Goal: Task Accomplishment & Management: Complete application form

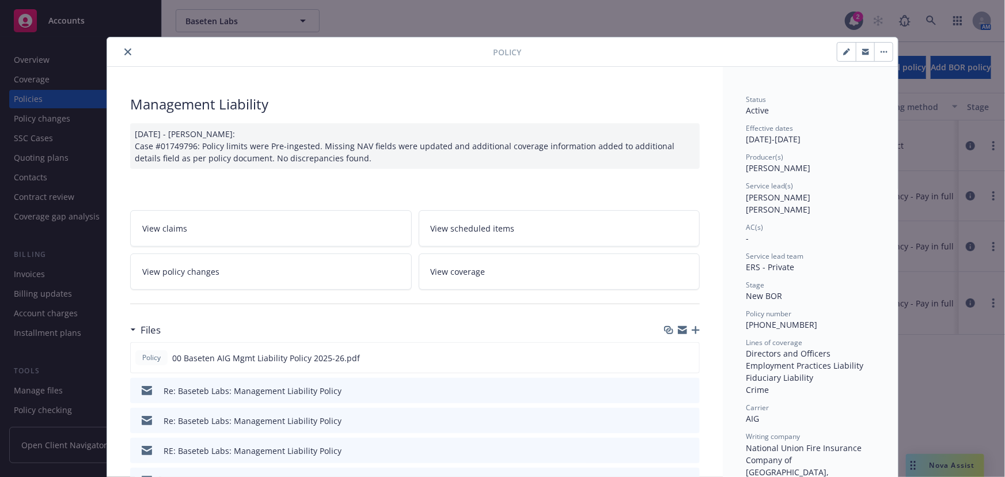
scroll to position [35, 0]
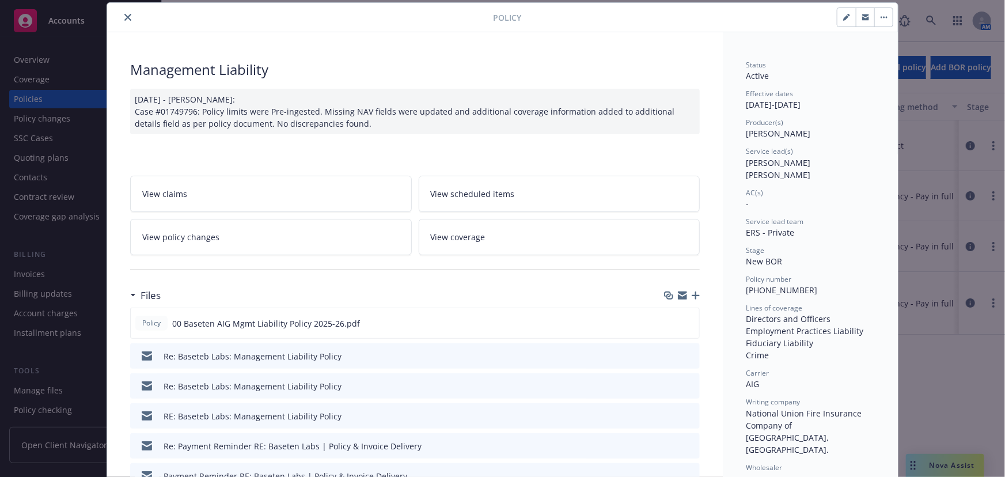
click at [124, 16] on icon "close" at bounding box center [127, 17] width 7 height 7
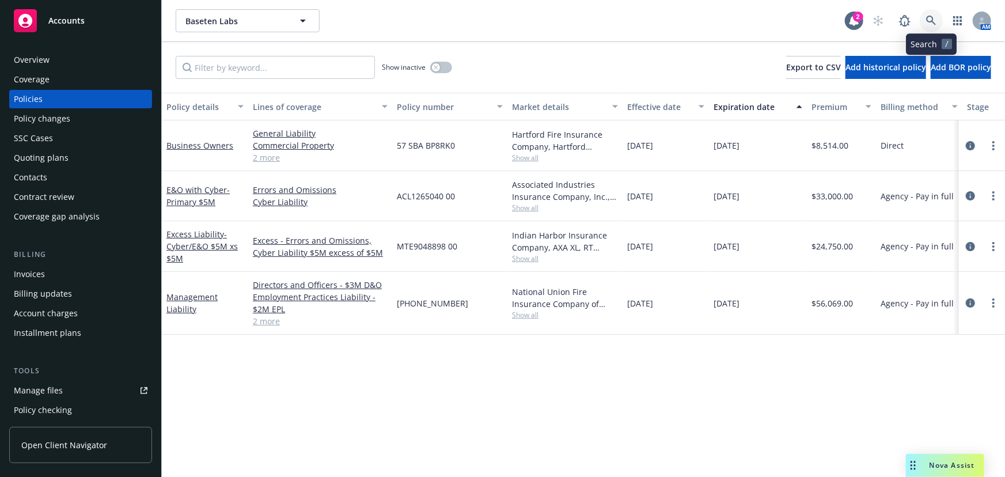
click at [932, 17] on icon at bounding box center [931, 21] width 10 height 10
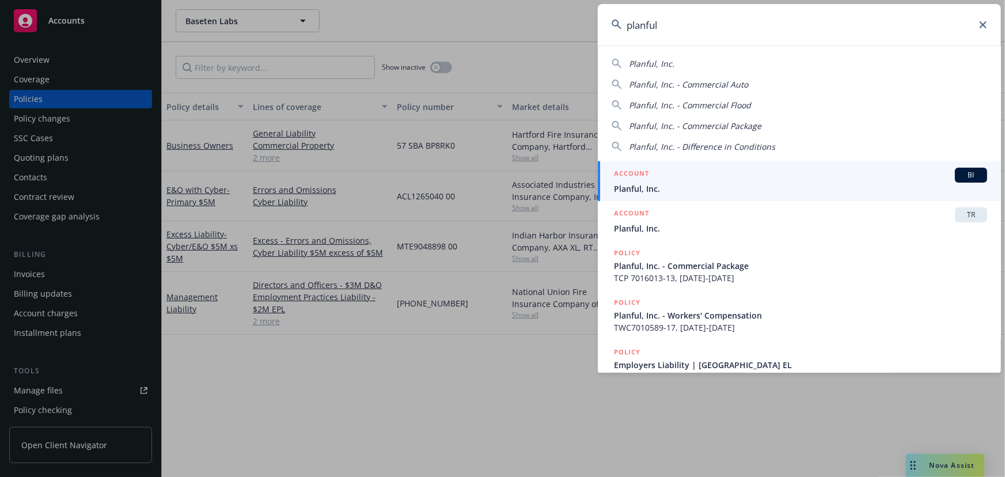
type input "planful"
click at [724, 179] on div "ACCOUNT BI" at bounding box center [800, 175] width 373 height 15
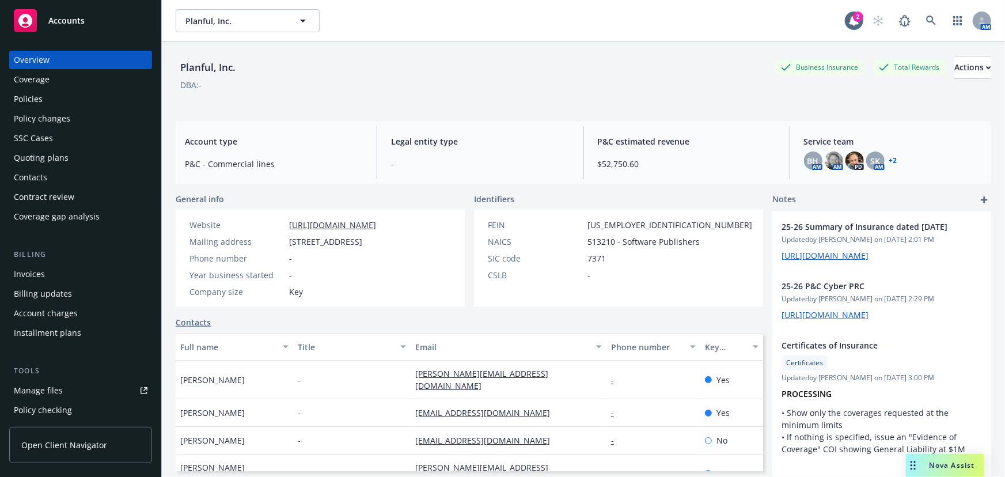
click at [90, 99] on div "Policies" at bounding box center [81, 99] width 134 height 18
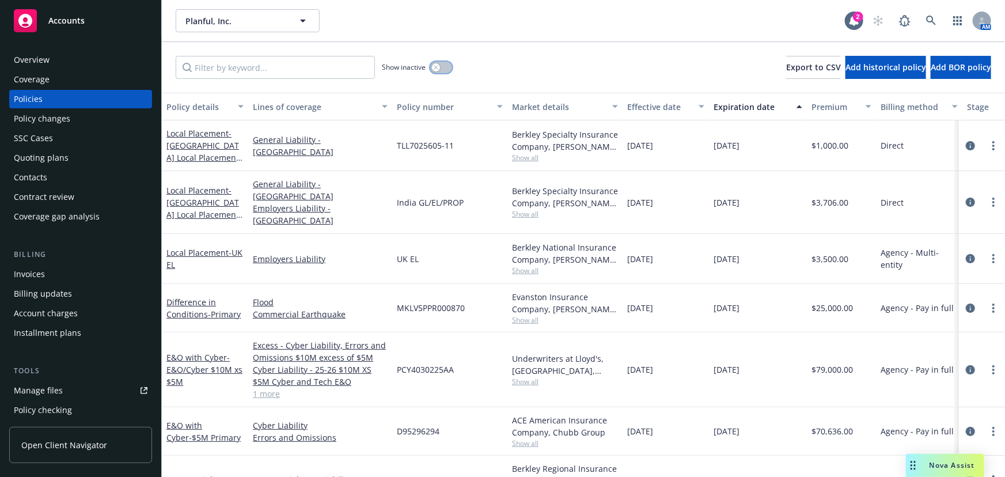
click at [450, 67] on button "button" at bounding box center [441, 68] width 22 height 12
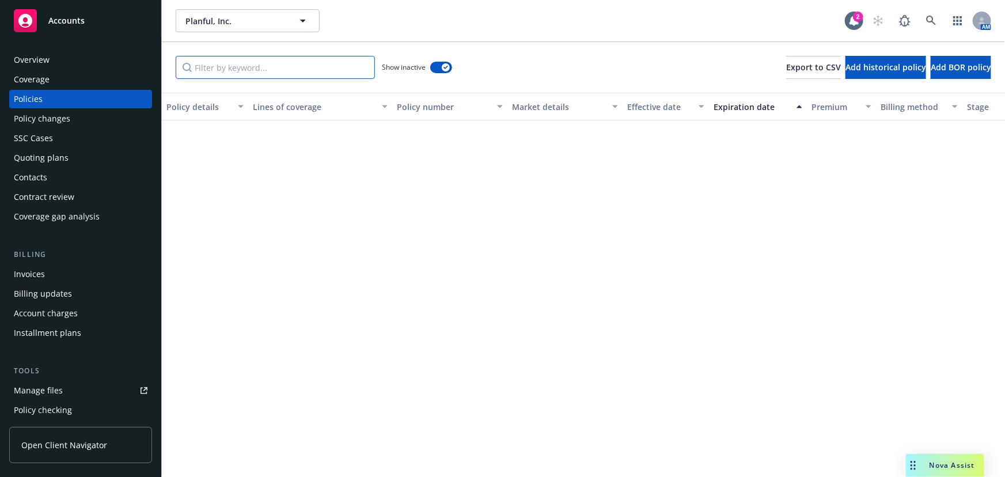
click at [334, 71] on input "Filter by keyword..." at bounding box center [275, 67] width 199 height 23
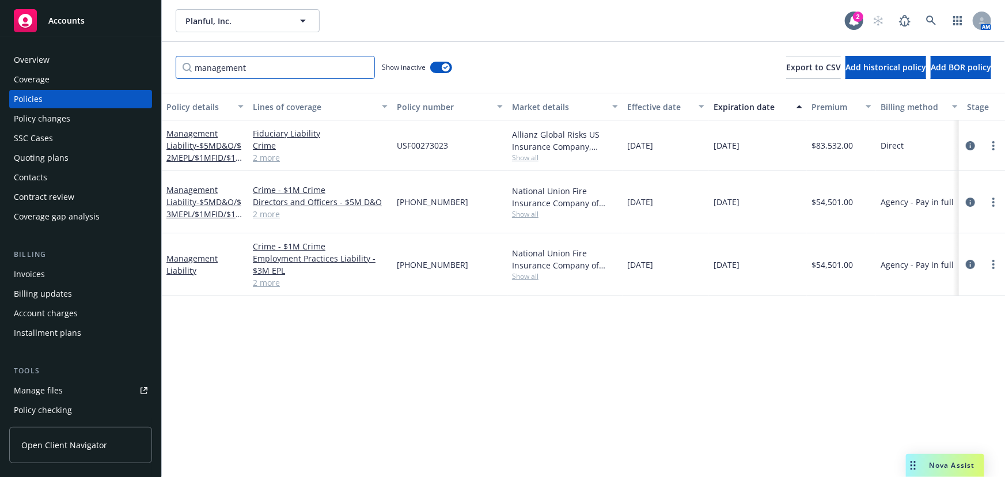
type input "management"
click at [270, 160] on link "2 more" at bounding box center [320, 158] width 135 height 12
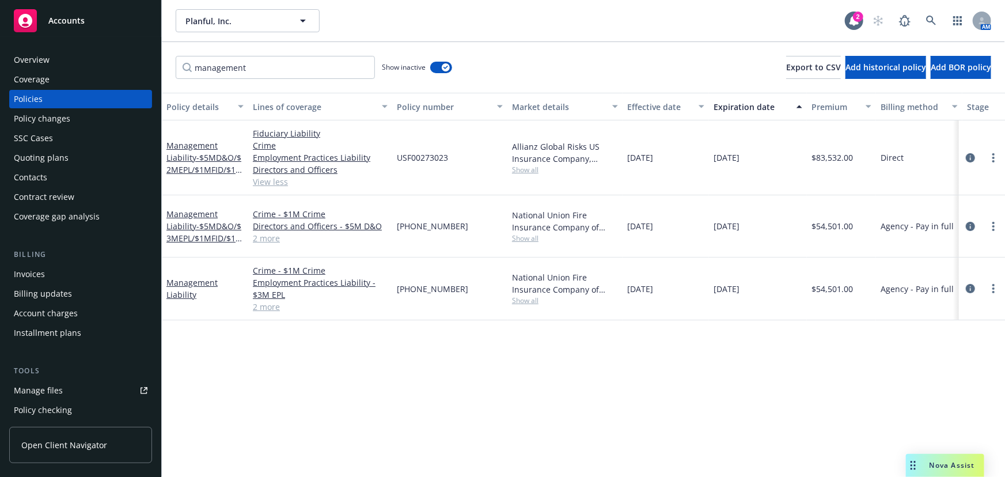
click at [268, 236] on link "2 more" at bounding box center [320, 238] width 135 height 12
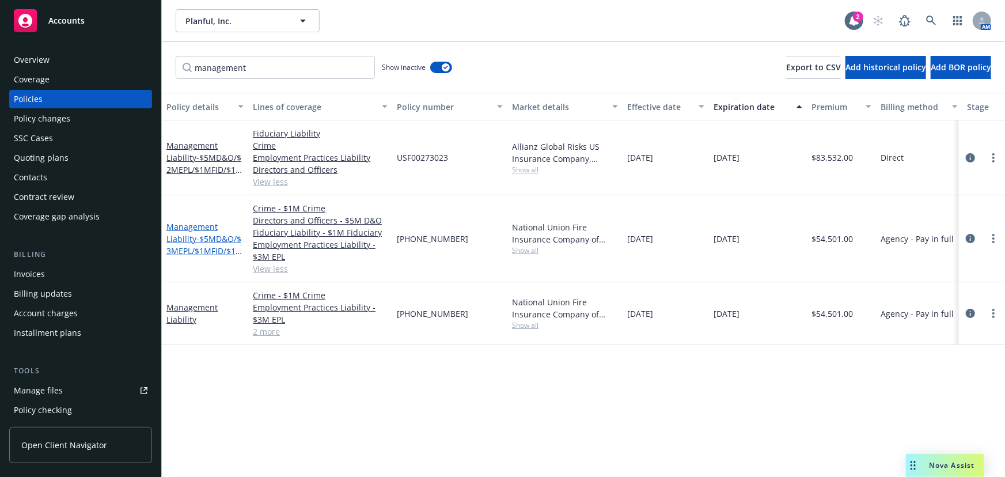
click at [184, 250] on span "- $5MD&O/$3MEPL/$1MFID/$1MCrime" at bounding box center [204, 250] width 77 height 35
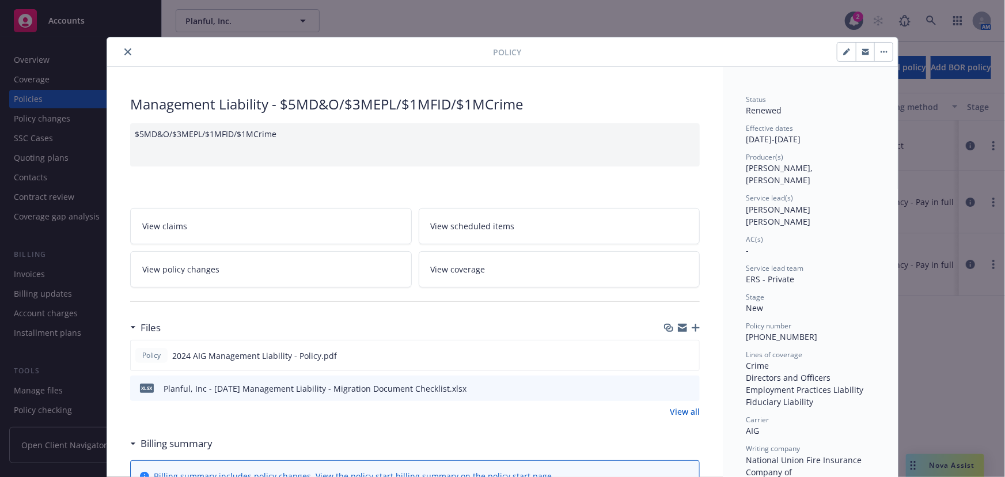
click at [124, 51] on icon "close" at bounding box center [127, 51] width 7 height 7
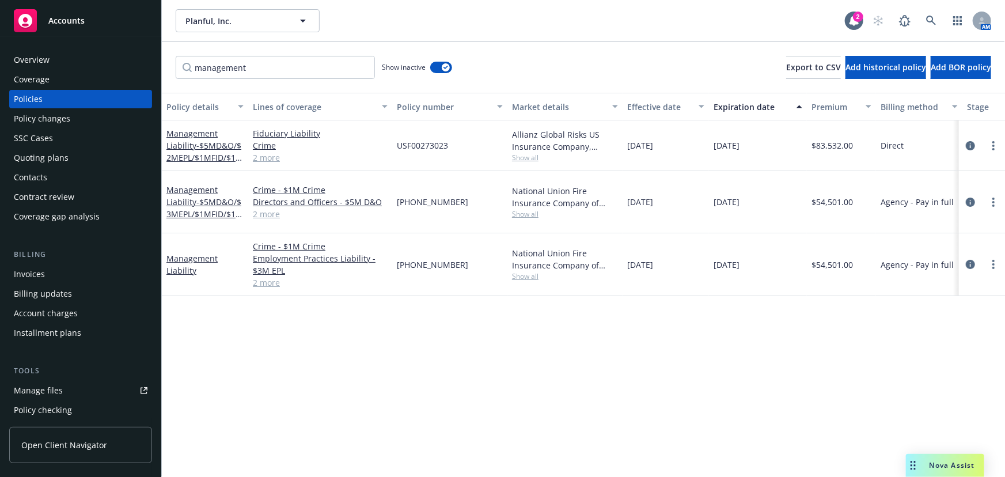
click at [516, 353] on div "Policy details Lines of coverage Policy number Market details Effective date Ex…" at bounding box center [583, 285] width 843 height 384
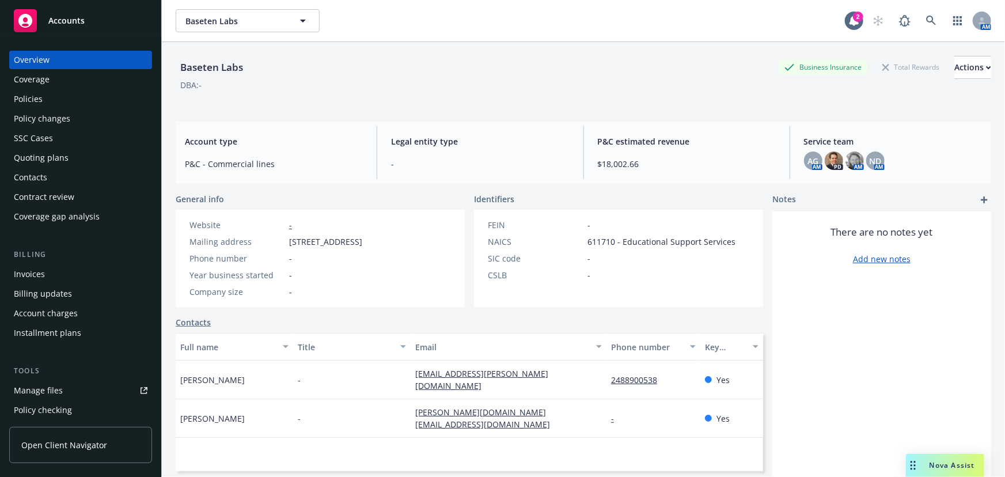
click at [96, 119] on div "Policy changes" at bounding box center [81, 118] width 134 height 18
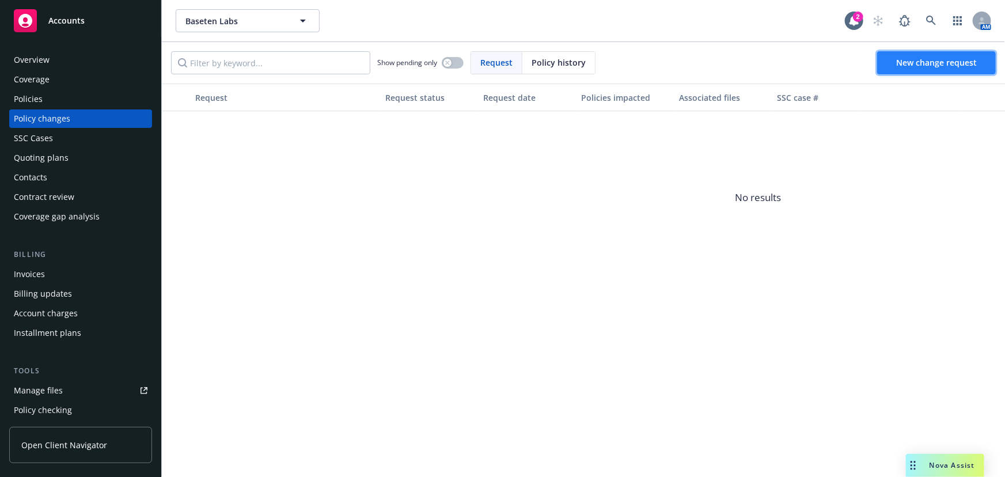
click at [951, 66] on span "New change request" at bounding box center [936, 62] width 81 height 11
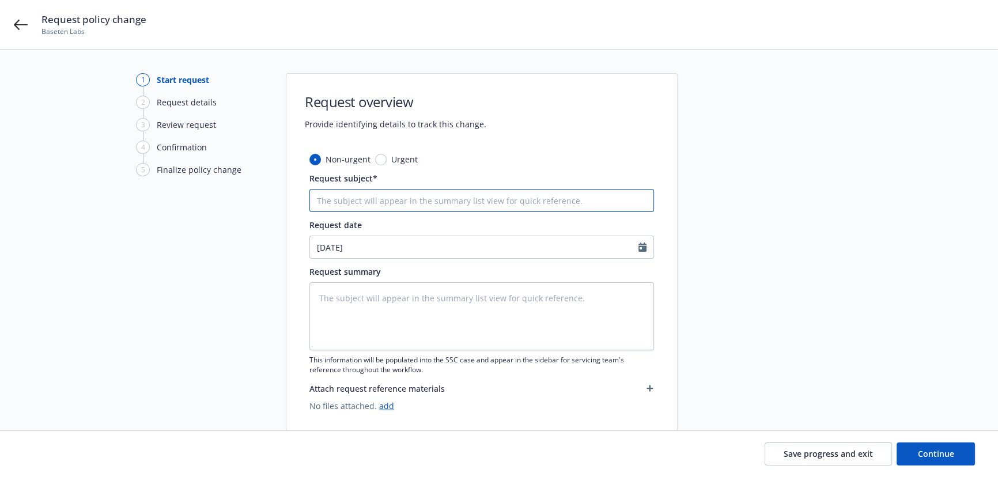
click at [357, 205] on input "Request subject*" at bounding box center [481, 200] width 344 height 23
type input "I"
type textarea "x"
type input "In"
type textarea "x"
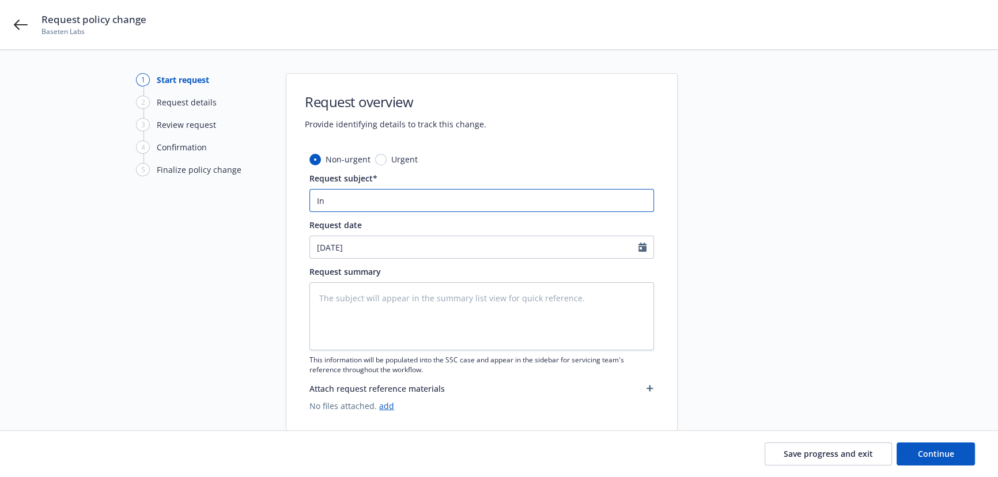
type input "Inc"
type textarea "x"
type input "Incr"
type textarea "x"
type input "Incre"
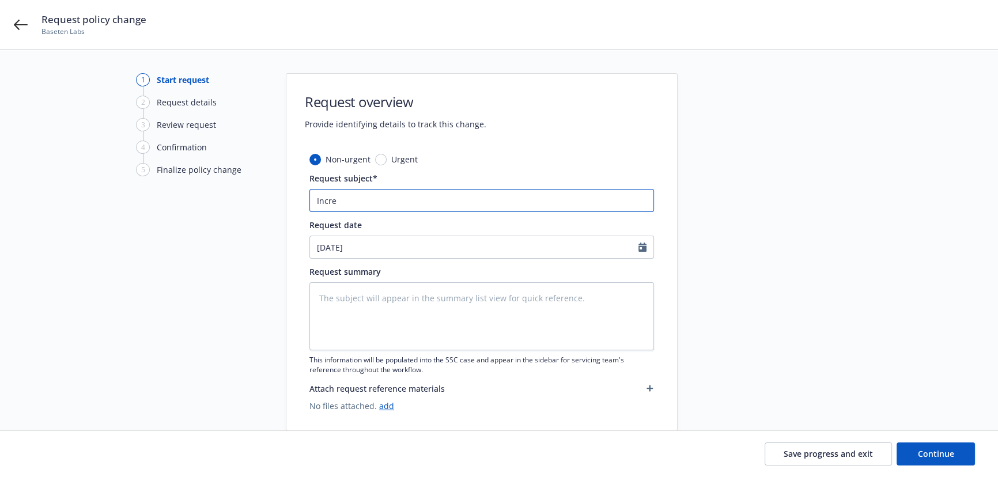
type textarea "x"
type input "Increa"
type textarea "x"
type input "Increas"
type textarea "x"
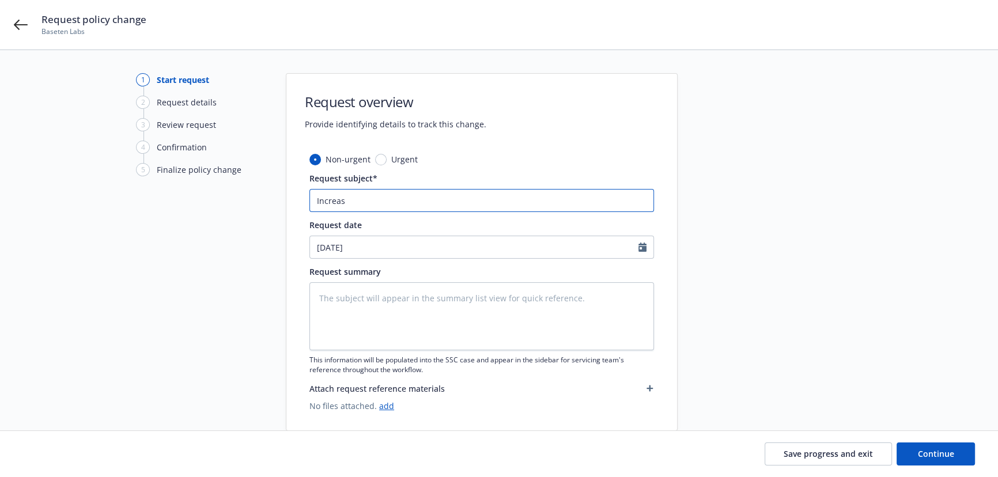
type input "Increase"
type textarea "x"
type input "Increase"
type textarea "x"
type input "Increase D"
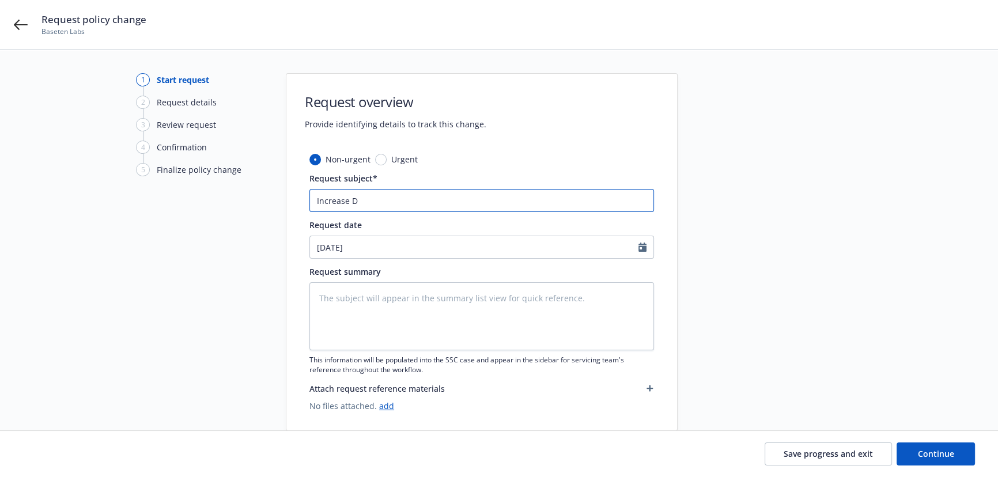
type textarea "x"
type input "Increase D^"
type textarea "x"
type input "Increase D"
type textarea "x"
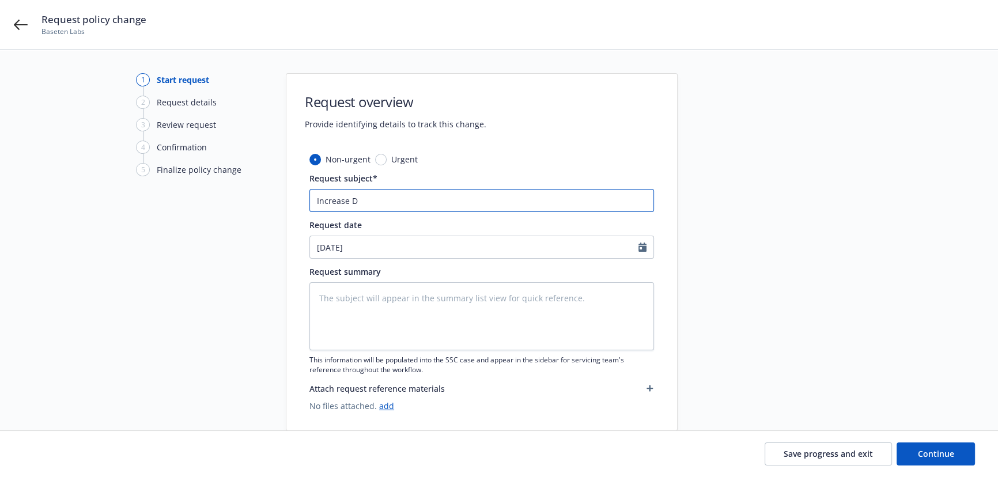
type input "Increase D&"
type textarea "x"
type input "Increase D&P"
type textarea "x"
type input "Increase D&P"
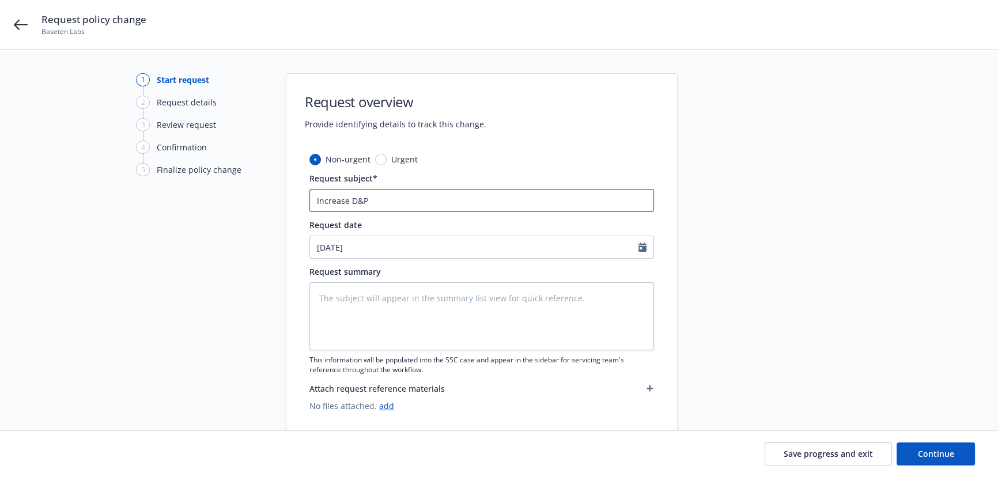
type textarea "x"
type input "Increase D&P"
type textarea "x"
type input "Increase D&"
type textarea "x"
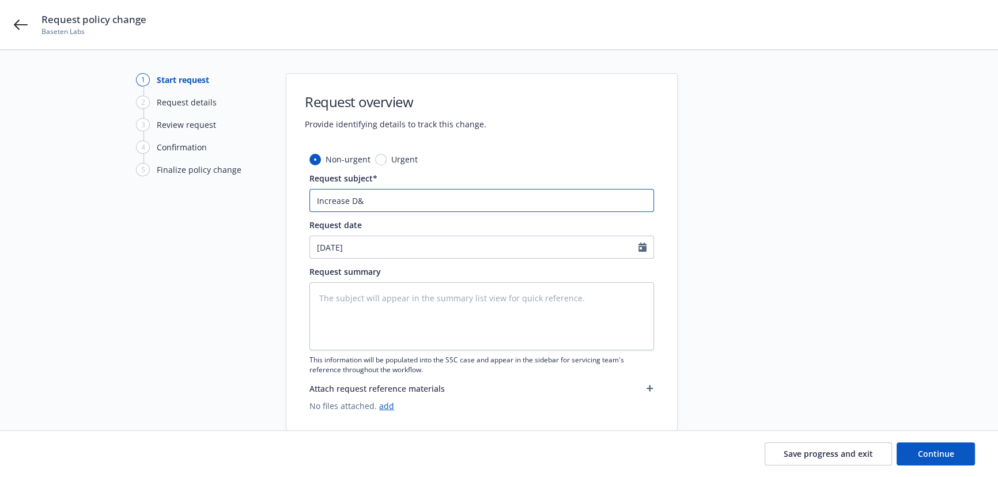
type input "Increase D&O"
type textarea "x"
type input "Increase D&O"
type textarea "x"
type input "Increase D&O l"
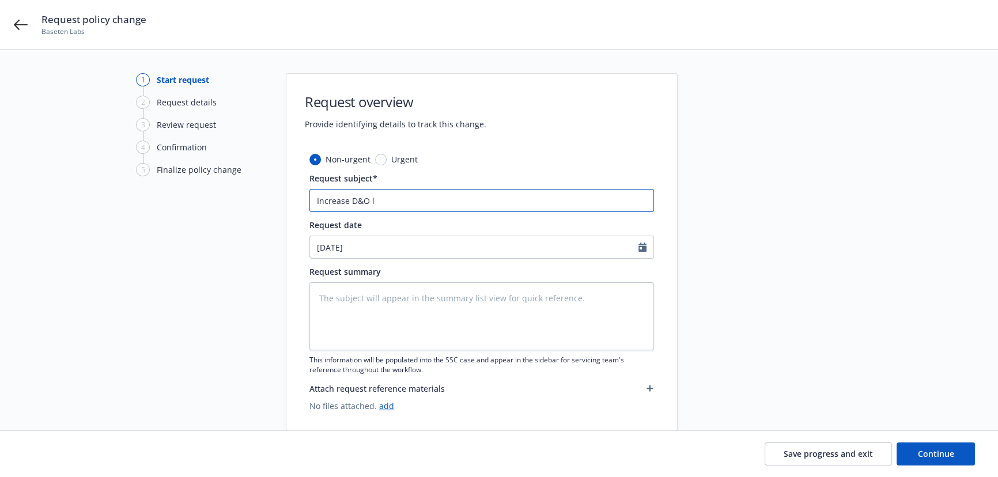
type textarea "x"
type input "Increase D&O li"
type textarea "x"
type input "Increase D&O lim"
type textarea "x"
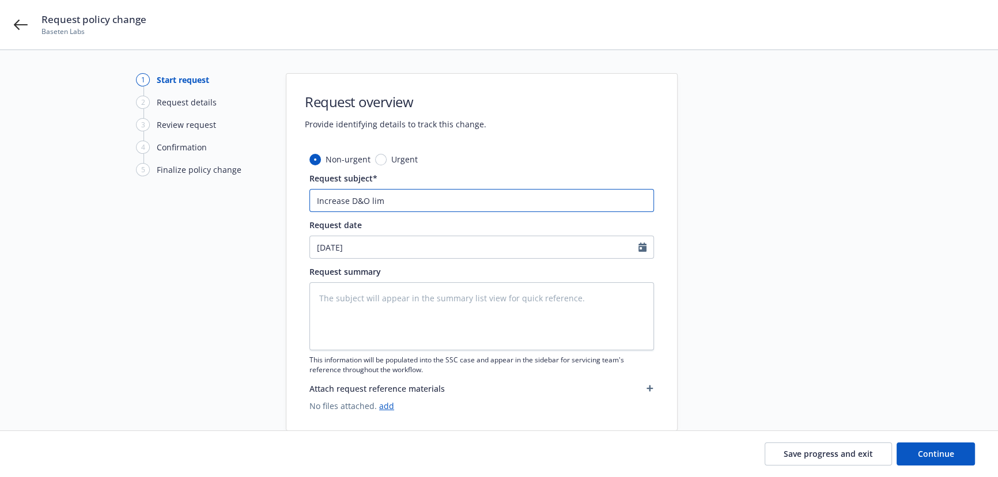
type input "Increase D&O limi"
type textarea "x"
type input "Increase D&O limit"
type textarea "x"
type input "Increase D&O limits"
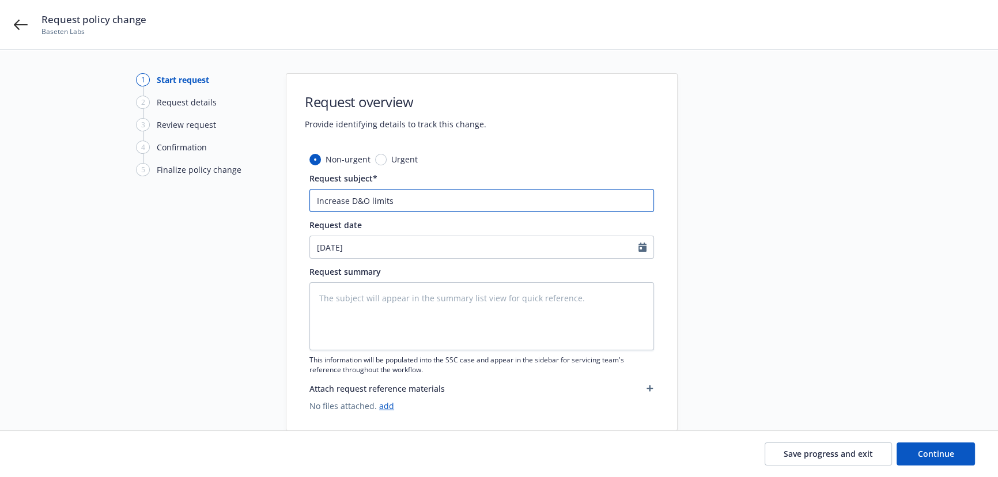
type textarea "x"
type input "Increase D&O limits"
type textarea "x"
type input "Increase D&O limits t"
type textarea "x"
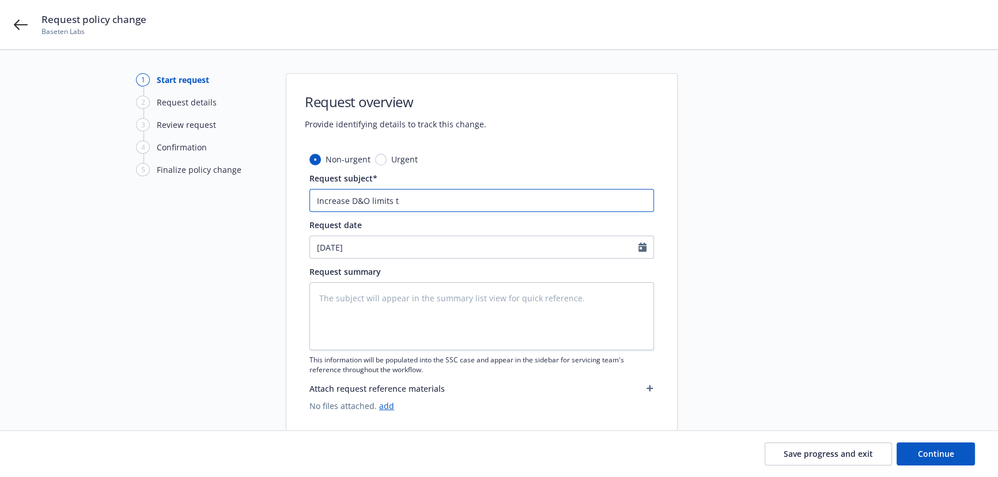
type input "Increase D&O limits to"
type textarea "x"
type input "Increase D&O limits to"
type textarea "x"
type input "Increase D&O limits to $"
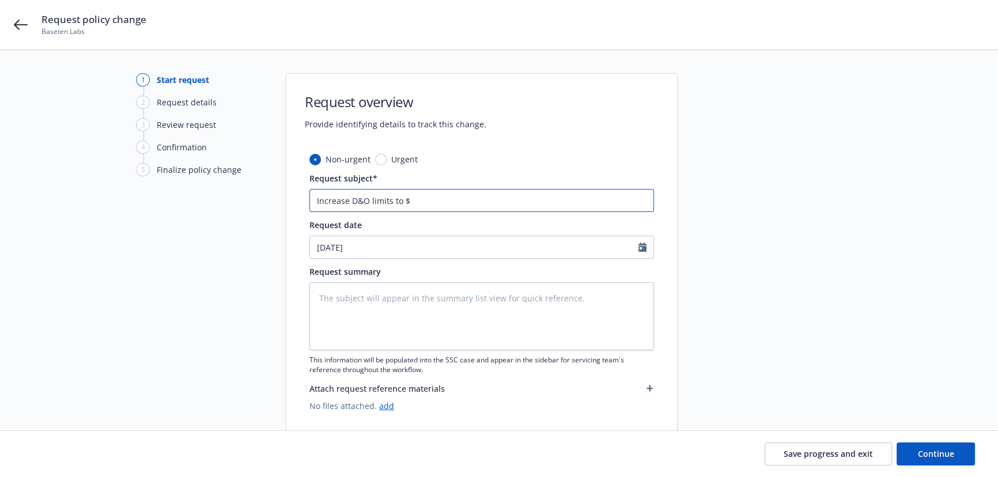
type textarea "x"
type input "Increase D&O limits to $5"
type textarea "x"
type input "Increase D&O limits to $5M"
click at [641, 251] on icon "Calendar" at bounding box center [642, 247] width 8 height 9
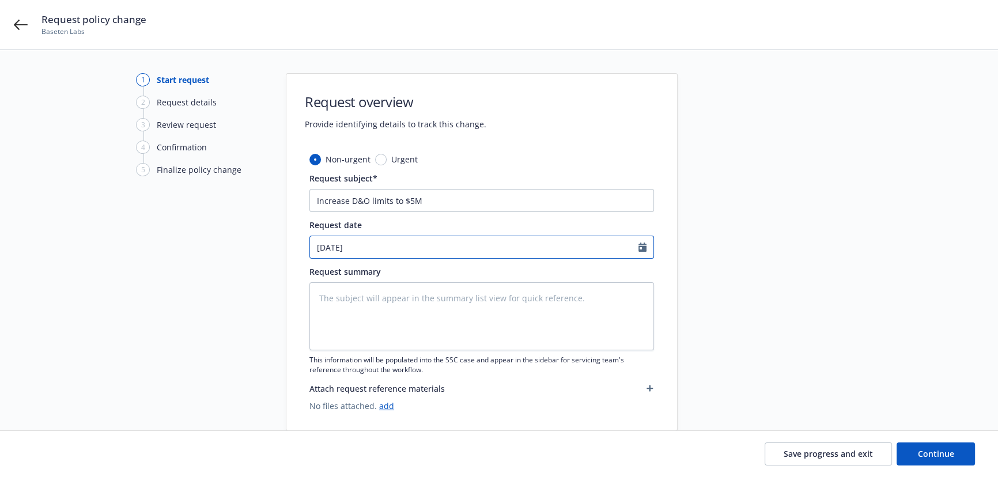
select select "10"
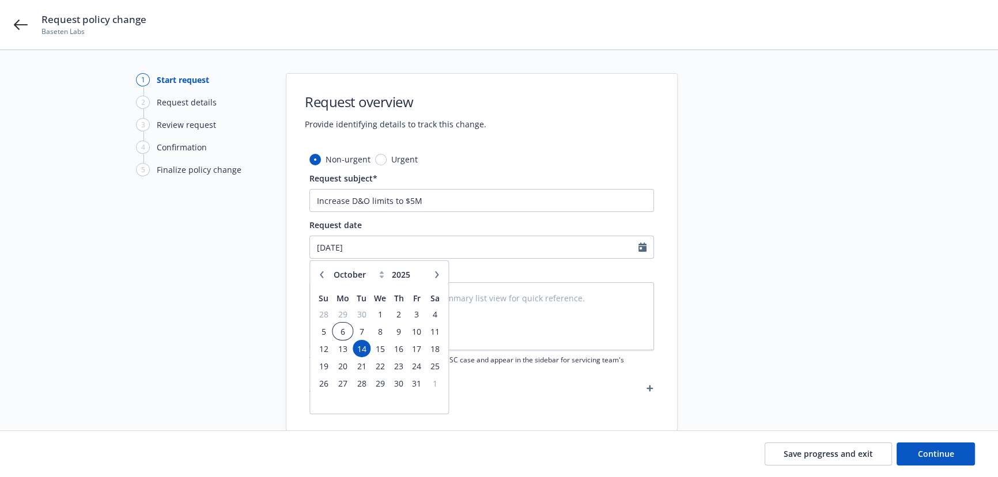
click at [340, 330] on span "6" at bounding box center [342, 331] width 17 height 14
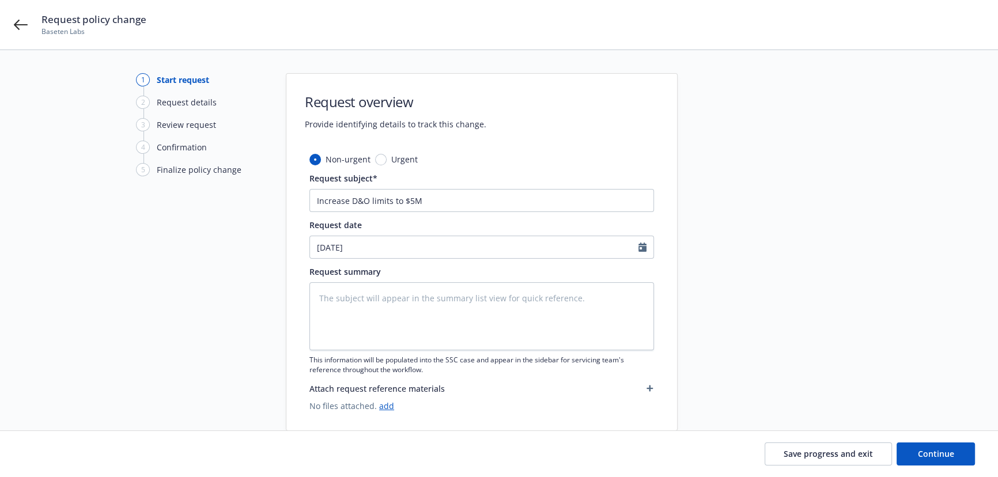
type textarea "x"
type input "[DATE]"
click at [590, 318] on textarea at bounding box center [481, 316] width 344 height 68
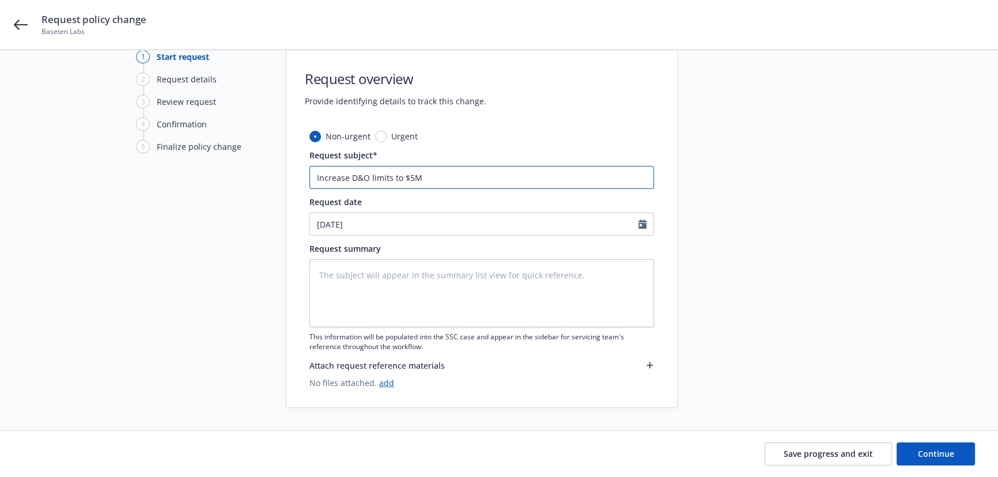
drag, startPoint x: 438, startPoint y: 173, endPoint x: 251, endPoint y: 181, distance: 187.4
click at [251, 181] on div "1 Start request 2 Request details 3 Review request 4 Confirmation 5 Finalize po…" at bounding box center [499, 229] width 970 height 358
click at [415, 285] on textarea at bounding box center [481, 293] width 344 height 68
paste textarea "Increase D&O limits to $5M"
type textarea "x"
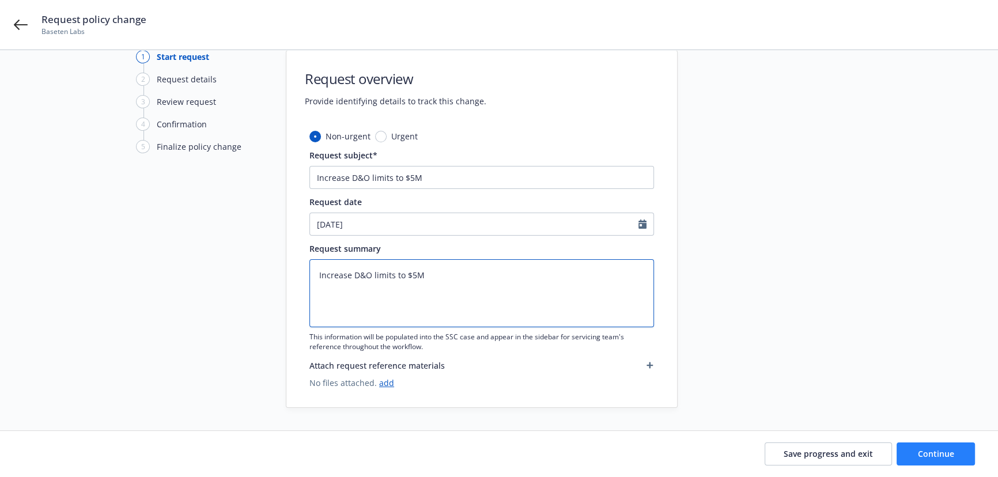
type textarea "Increase D&O limits to $5M"
click at [959, 452] on button "Continue" at bounding box center [935, 453] width 78 height 23
type textarea "x"
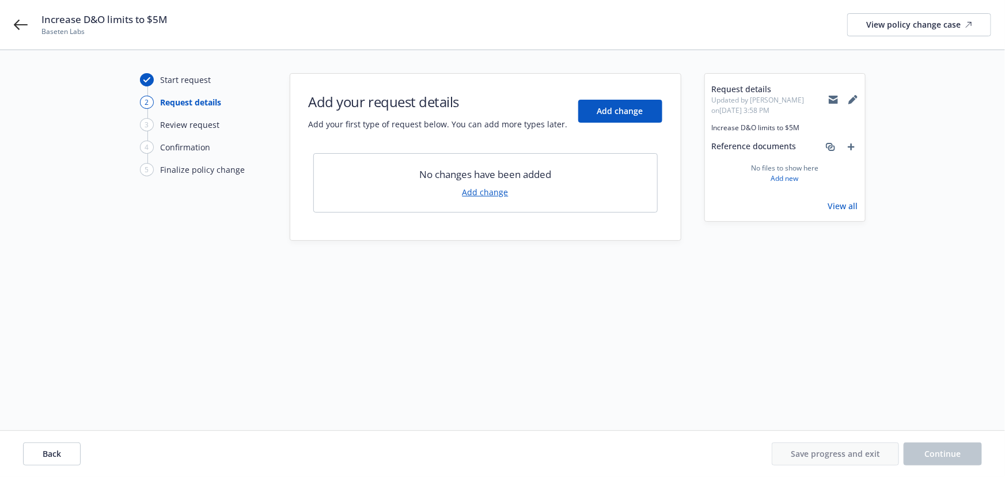
click at [485, 191] on link "Add change" at bounding box center [486, 192] width 46 height 12
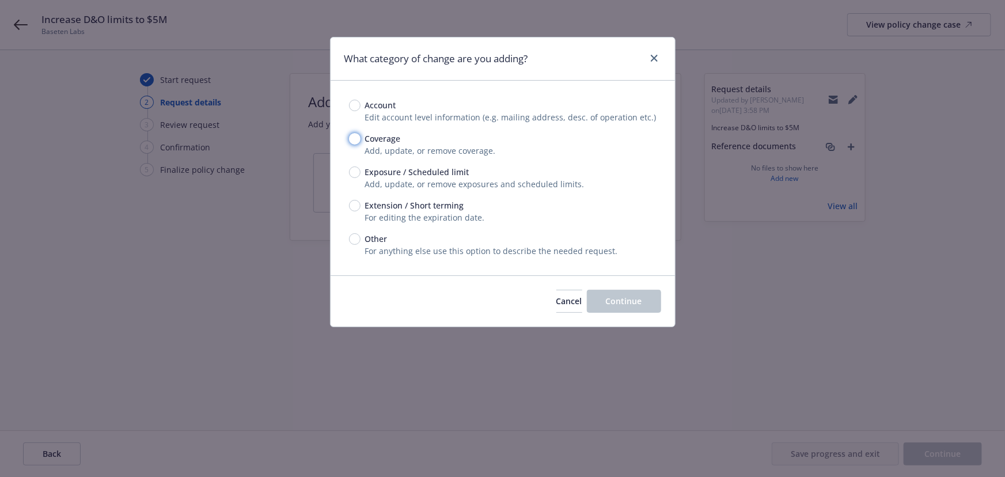
click at [357, 137] on input "Coverage" at bounding box center [355, 139] width 12 height 12
radio input "true"
click at [628, 305] on span "Continue" at bounding box center [624, 301] width 36 height 11
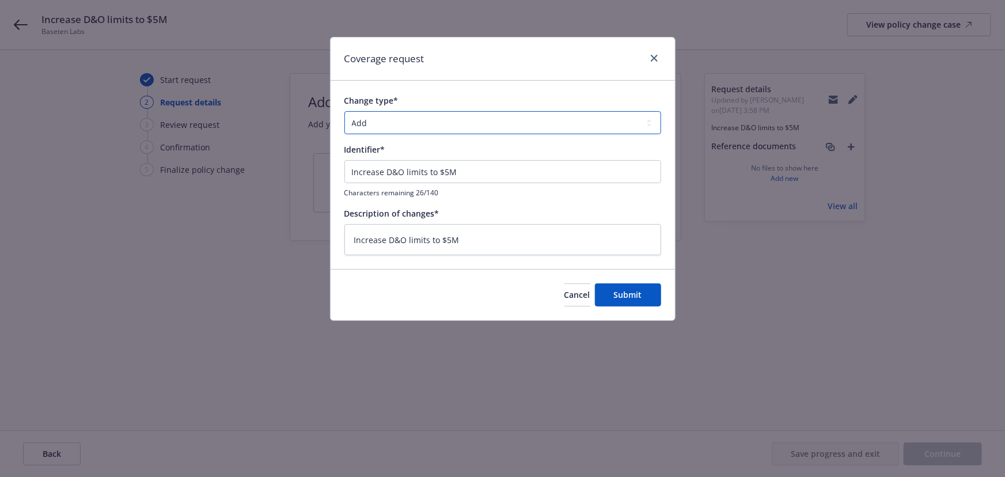
click at [415, 126] on select "Add Audit Change Remove" at bounding box center [502, 122] width 317 height 23
click at [432, 107] on div "Change type* Add Audit Change Remove" at bounding box center [502, 114] width 317 height 40
click at [629, 290] on span "Submit" at bounding box center [628, 294] width 28 height 11
type textarea "x"
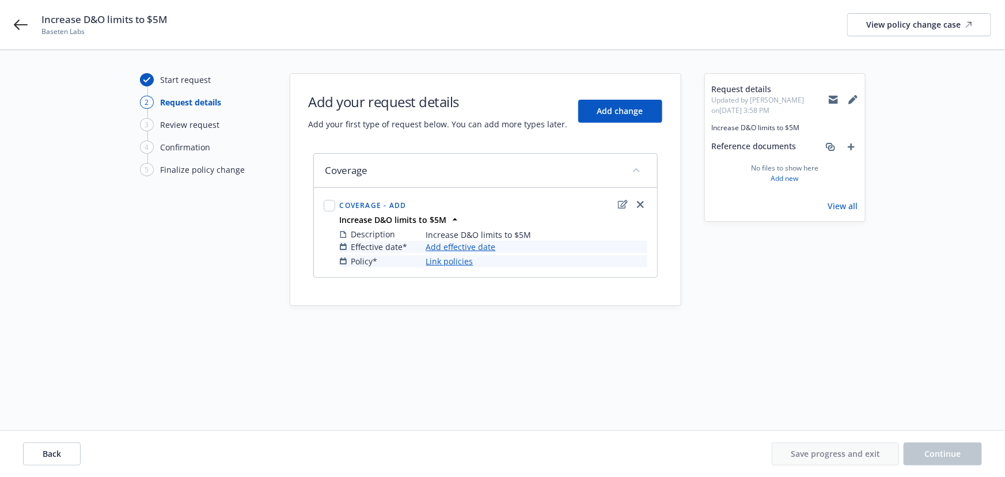
click at [477, 247] on link "Add effective date" at bounding box center [461, 247] width 70 height 12
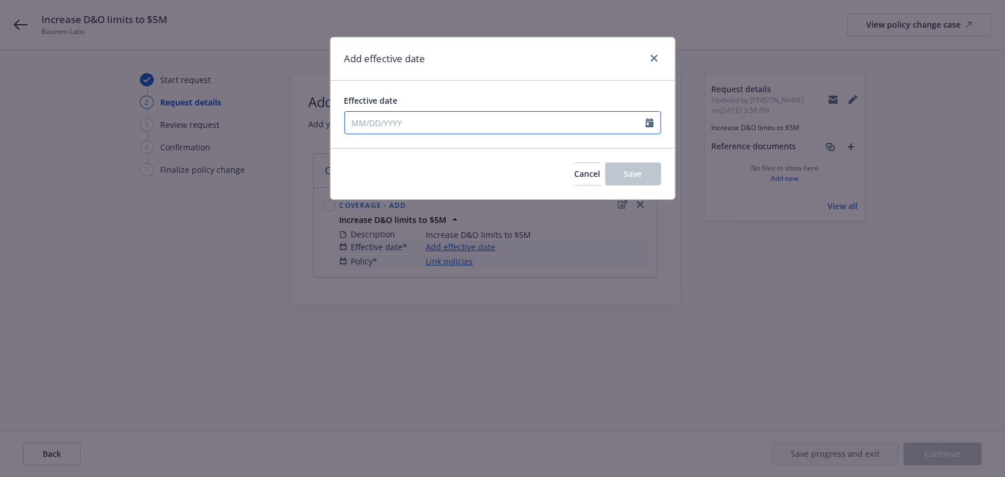
select select "10"
click at [398, 121] on input "Effective date" at bounding box center [495, 123] width 301 height 22
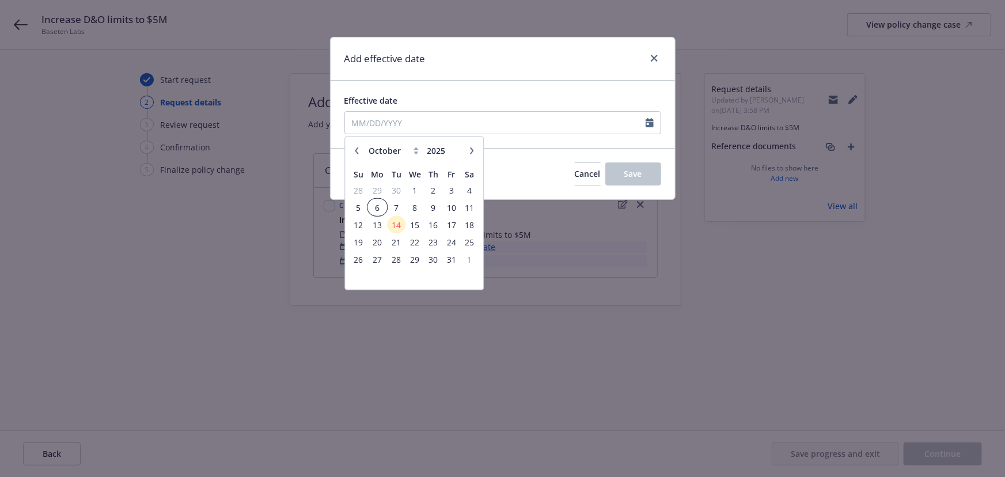
click at [377, 210] on span "6" at bounding box center [377, 207] width 17 height 14
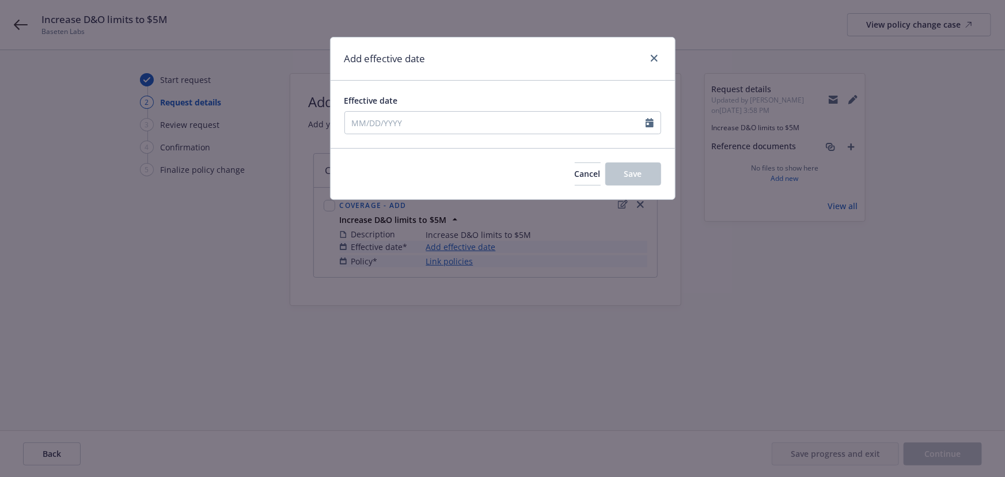
type input "[DATE]"
click at [649, 170] on button "Save" at bounding box center [633, 173] width 56 height 23
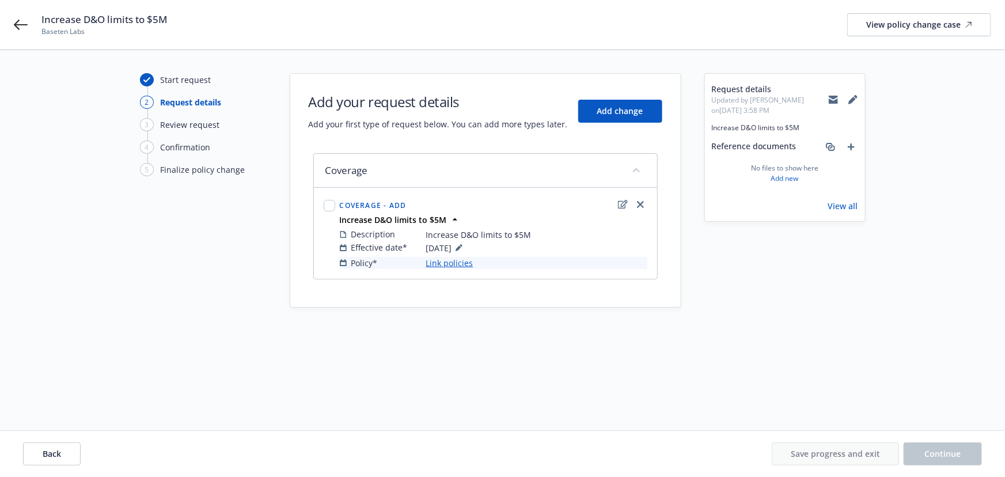
click at [461, 264] on link "Link policies" at bounding box center [449, 263] width 47 height 12
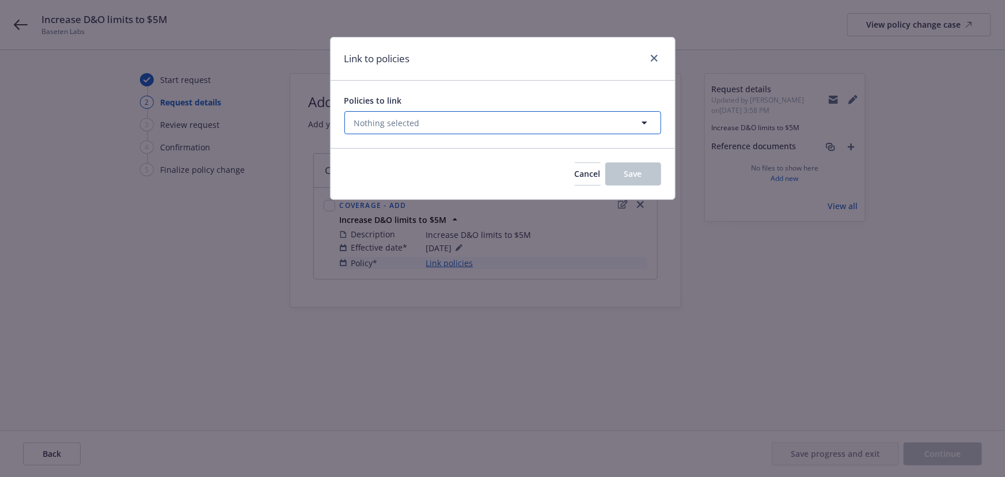
click at [452, 127] on button "Nothing selected" at bounding box center [502, 122] width 317 height 23
select select "ACTIVE"
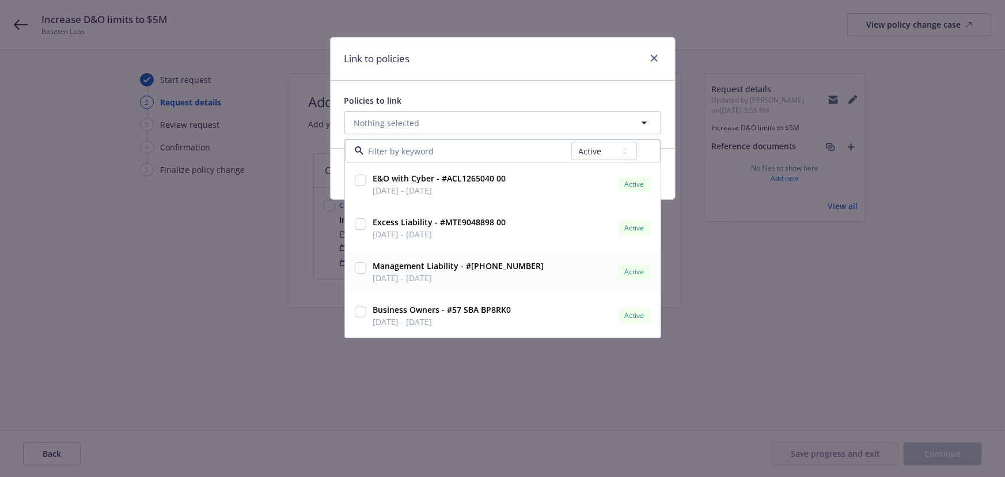
click at [363, 267] on input "checkbox" at bounding box center [361, 269] width 12 height 12
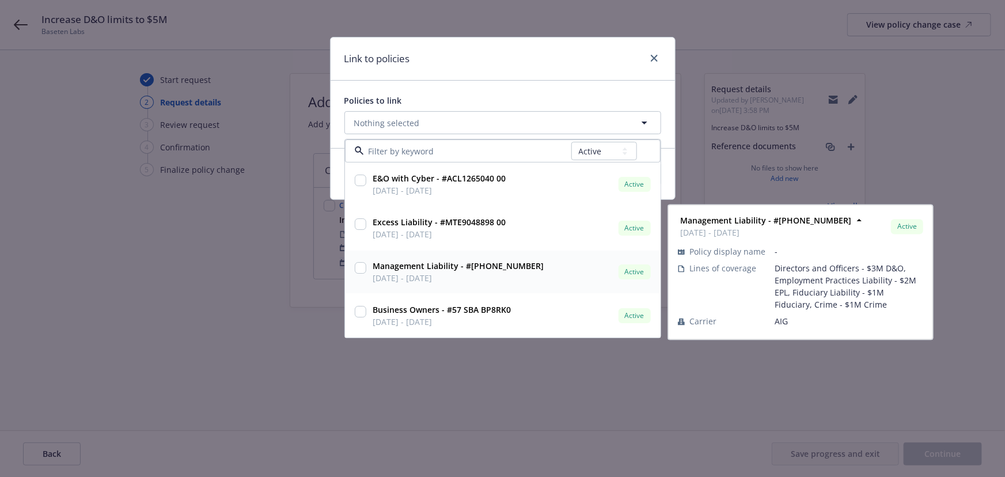
checkbox input "true"
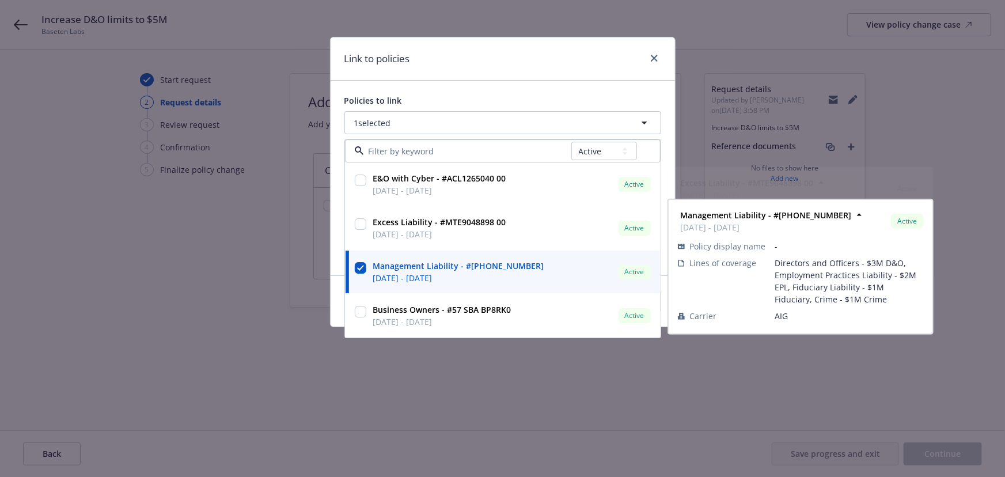
click at [463, 80] on div "Link to policies" at bounding box center [503, 58] width 344 height 43
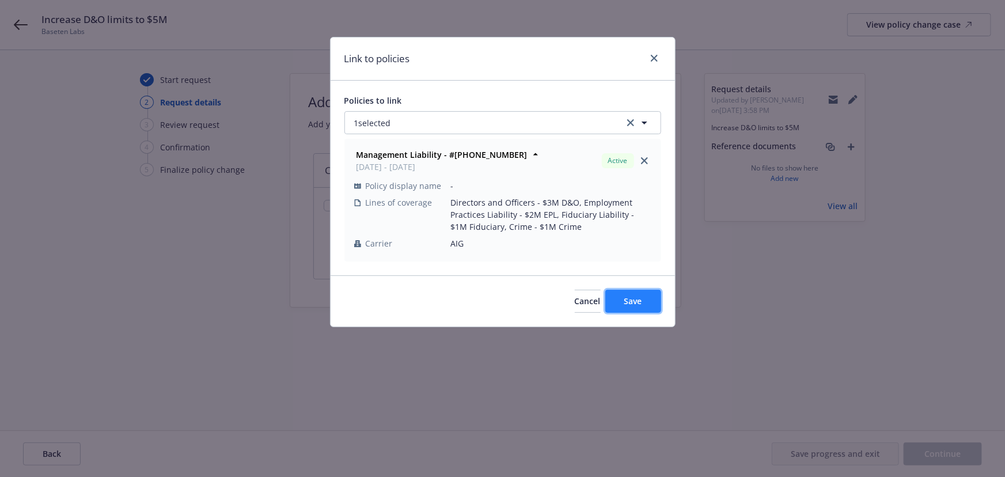
click at [635, 296] on span "Save" at bounding box center [633, 301] width 18 height 11
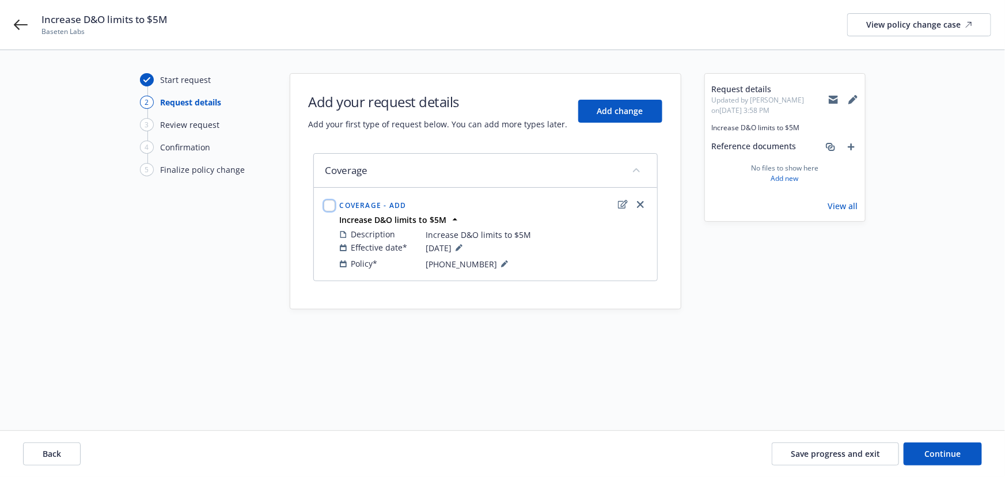
click at [328, 202] on input "checkbox" at bounding box center [330, 206] width 12 height 12
checkbox input "true"
click at [929, 454] on span "Continue" at bounding box center [943, 453] width 36 height 11
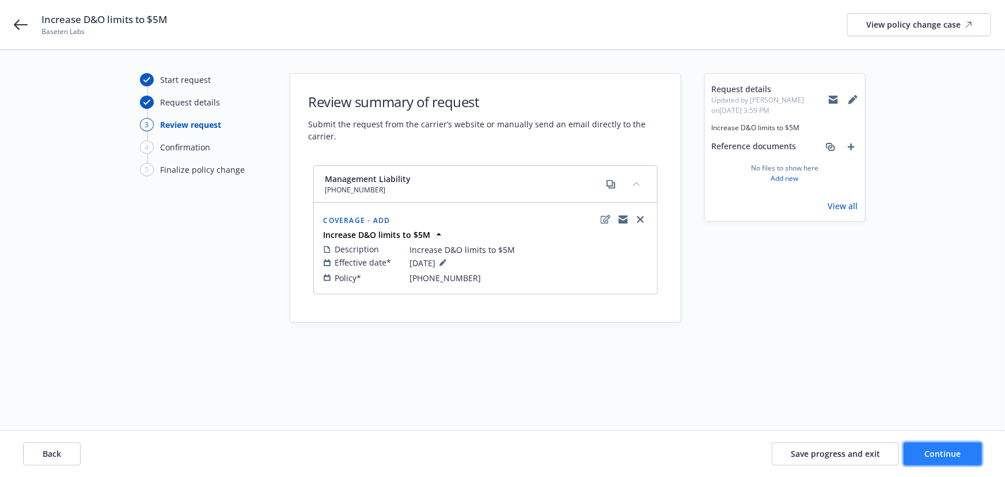
click at [960, 450] on span "Continue" at bounding box center [943, 453] width 36 height 11
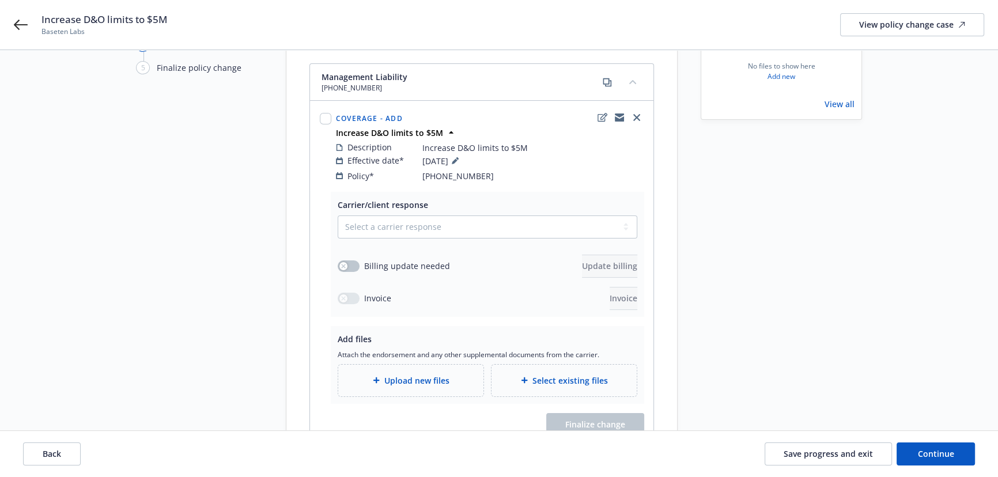
scroll to position [104, 0]
click at [373, 213] on select "Select a carrier response Accepted Accepted with revision No endorsement needed…" at bounding box center [488, 224] width 300 height 23
select select "ACCEPTED"
click at [338, 213] on select "Select a carrier response Accepted Accepted with revision No endorsement needed…" at bounding box center [488, 224] width 300 height 23
click at [347, 258] on button "button" at bounding box center [349, 264] width 22 height 12
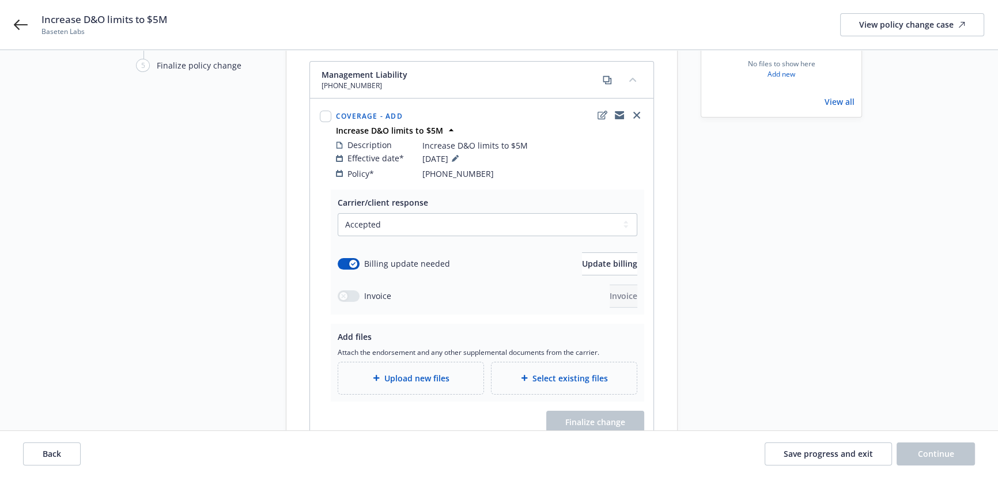
click at [411, 372] on span "Upload new files" at bounding box center [416, 378] width 65 height 12
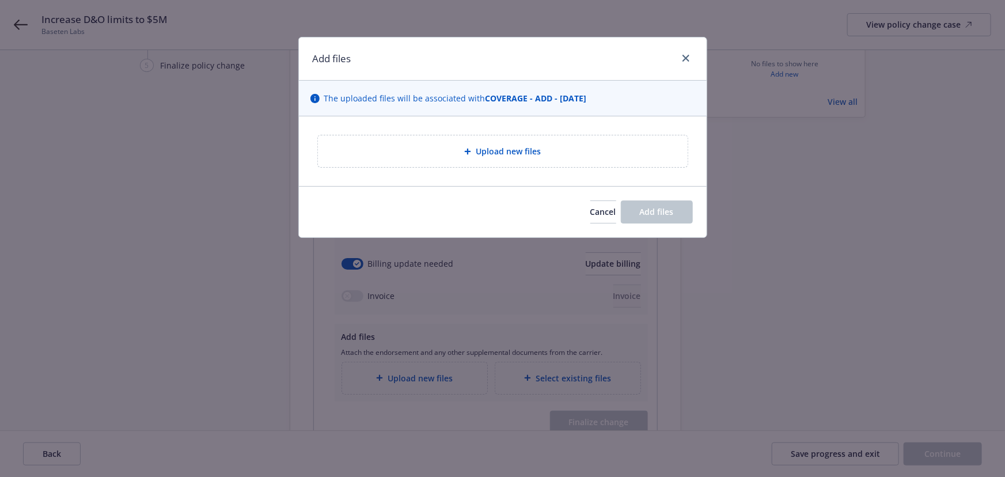
type textarea "x"
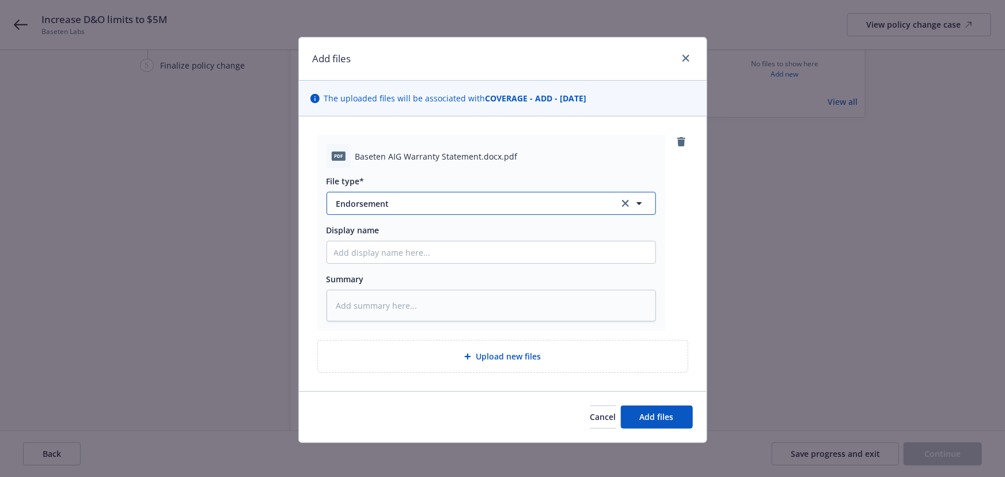
click at [446, 203] on span "Endorsement" at bounding box center [469, 204] width 267 height 12
type input "warr"
click at [430, 234] on div "Warranty Letter" at bounding box center [491, 236] width 315 height 17
click at [656, 419] on span "Add files" at bounding box center [657, 416] width 34 height 11
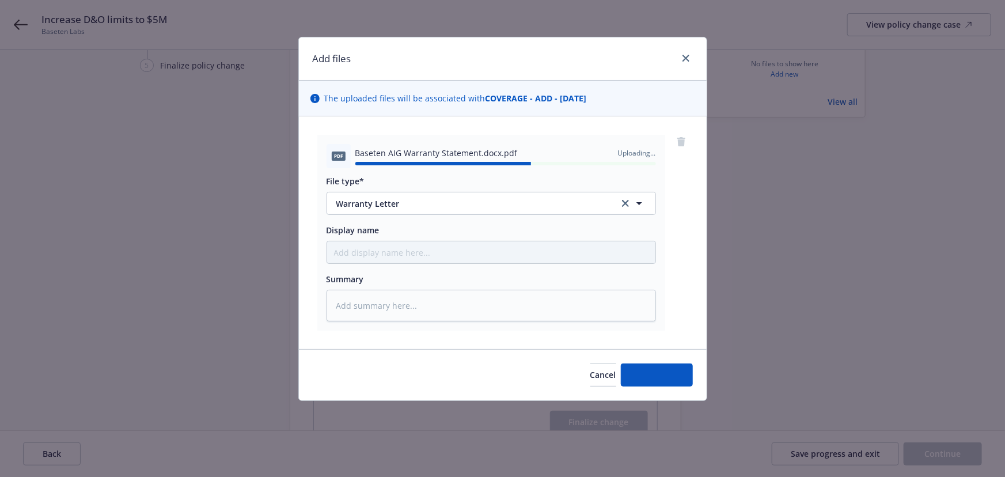
type textarea "x"
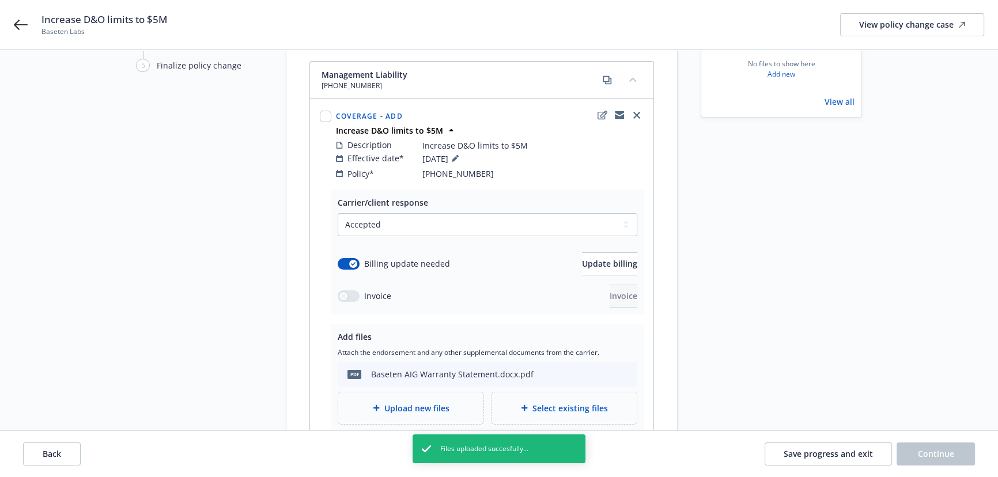
click at [794, 380] on div "Request details Updated by [PERSON_NAME] on [DATE] 3:59 PM Increase D&O limits …" at bounding box center [781, 235] width 161 height 533
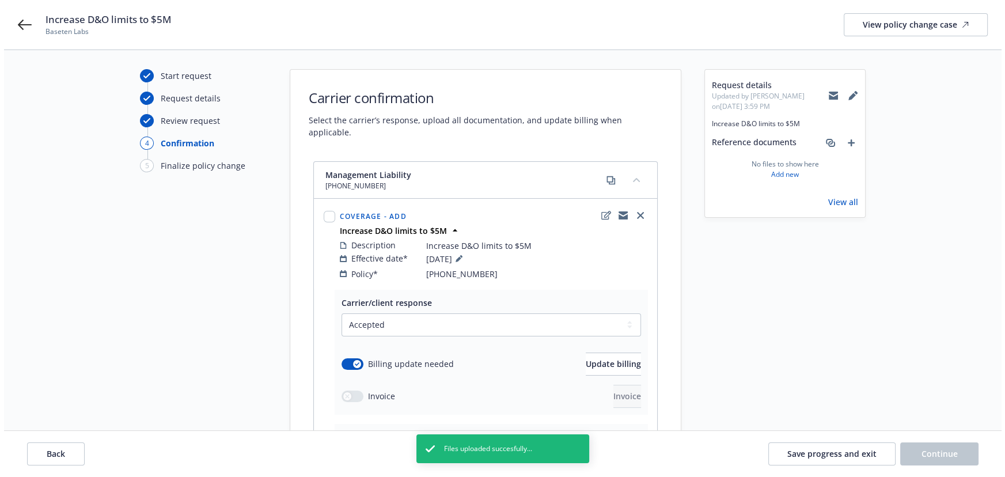
scroll to position [0, 0]
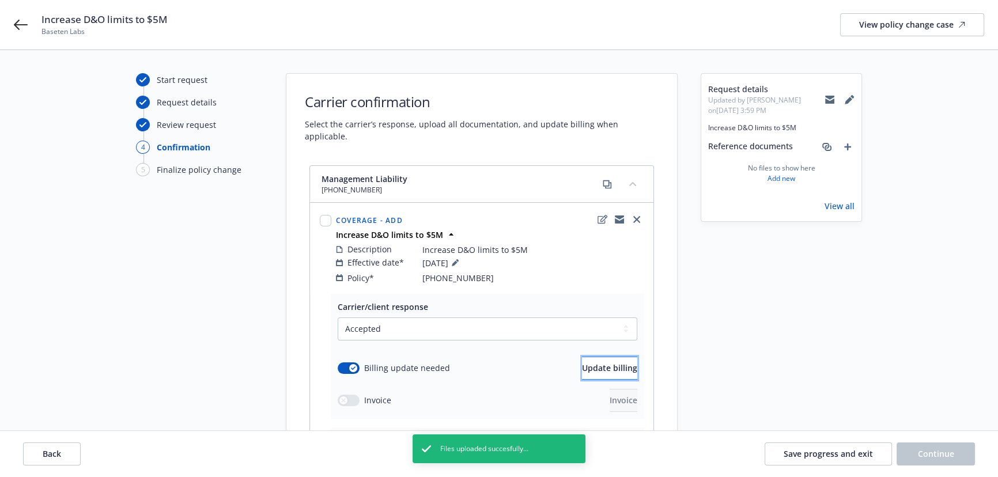
click at [587, 362] on span "Update billing" at bounding box center [609, 367] width 55 height 11
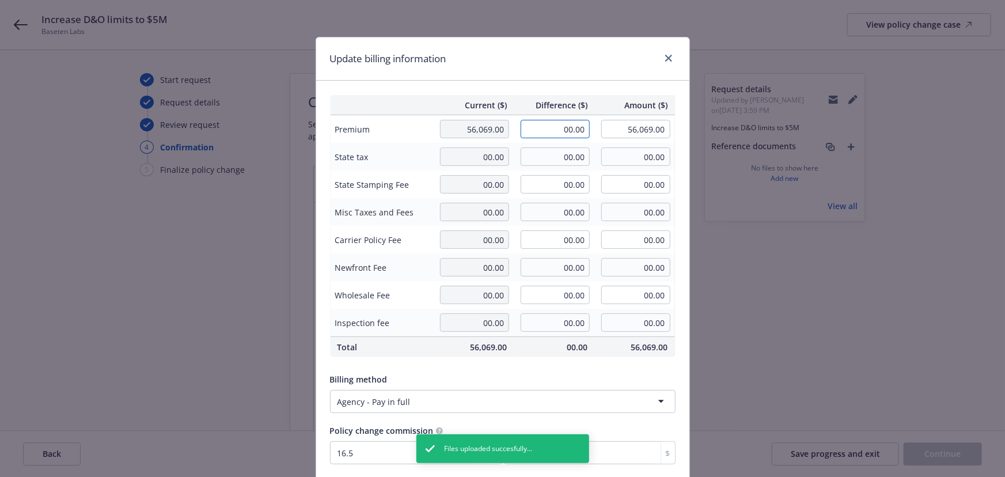
click at [546, 125] on input "00.00" at bounding box center [555, 129] width 69 height 18
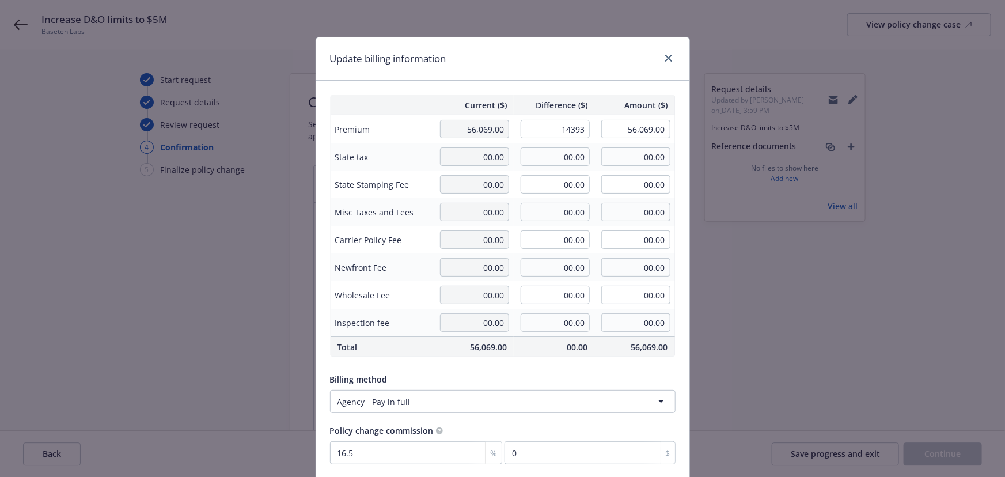
type input "14,393.00"
type input "70,462.00"
type input "2374.85"
click at [557, 48] on div "Update billing information" at bounding box center [502, 58] width 373 height 43
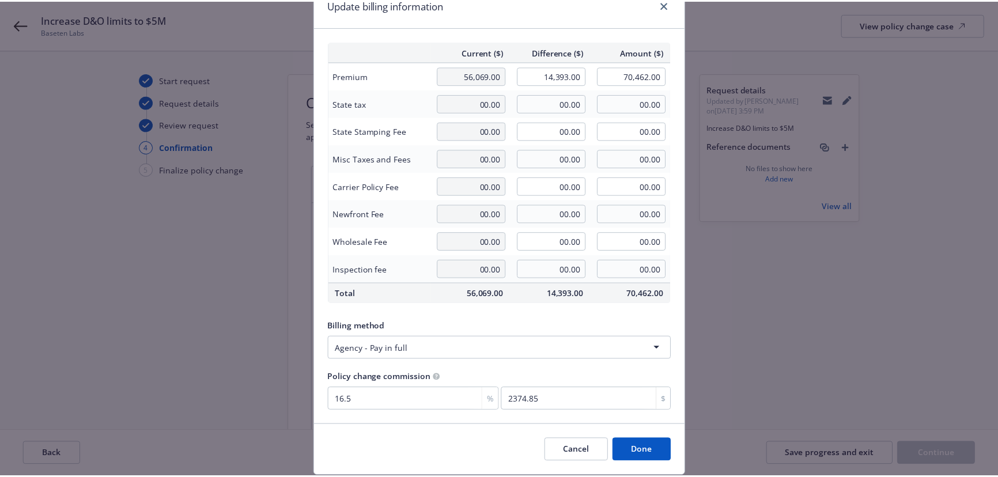
scroll to position [89, 0]
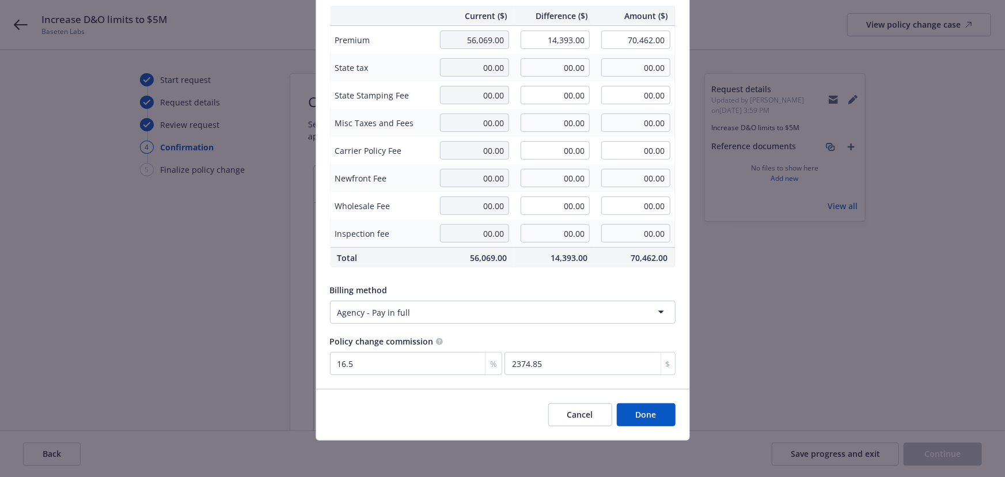
click at [639, 420] on button "Done" at bounding box center [646, 414] width 59 height 23
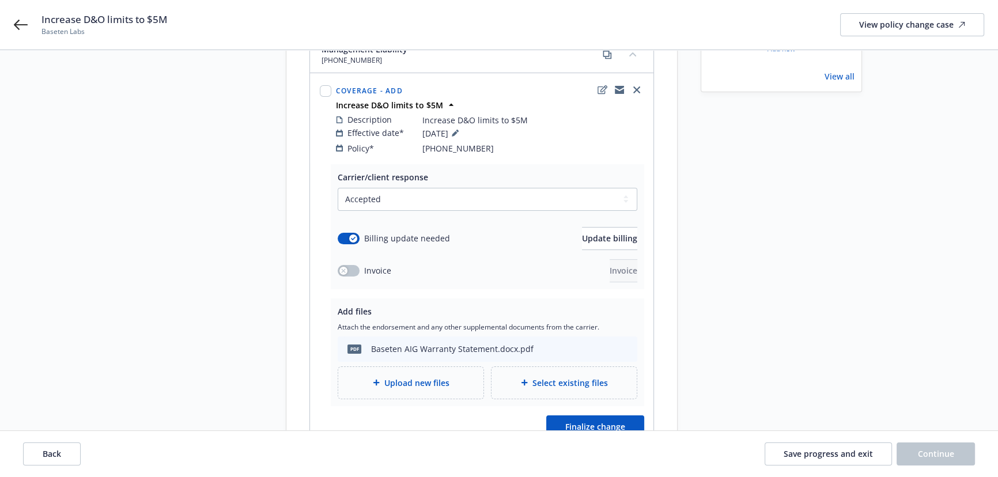
scroll to position [185, 0]
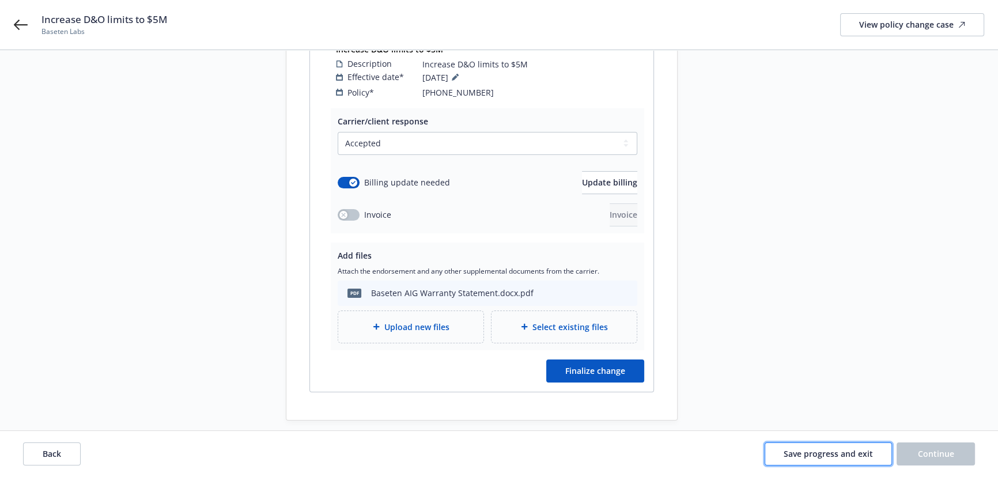
click at [823, 461] on button "Save progress and exit" at bounding box center [827, 453] width 127 height 23
